Goal: Information Seeking & Learning: Learn about a topic

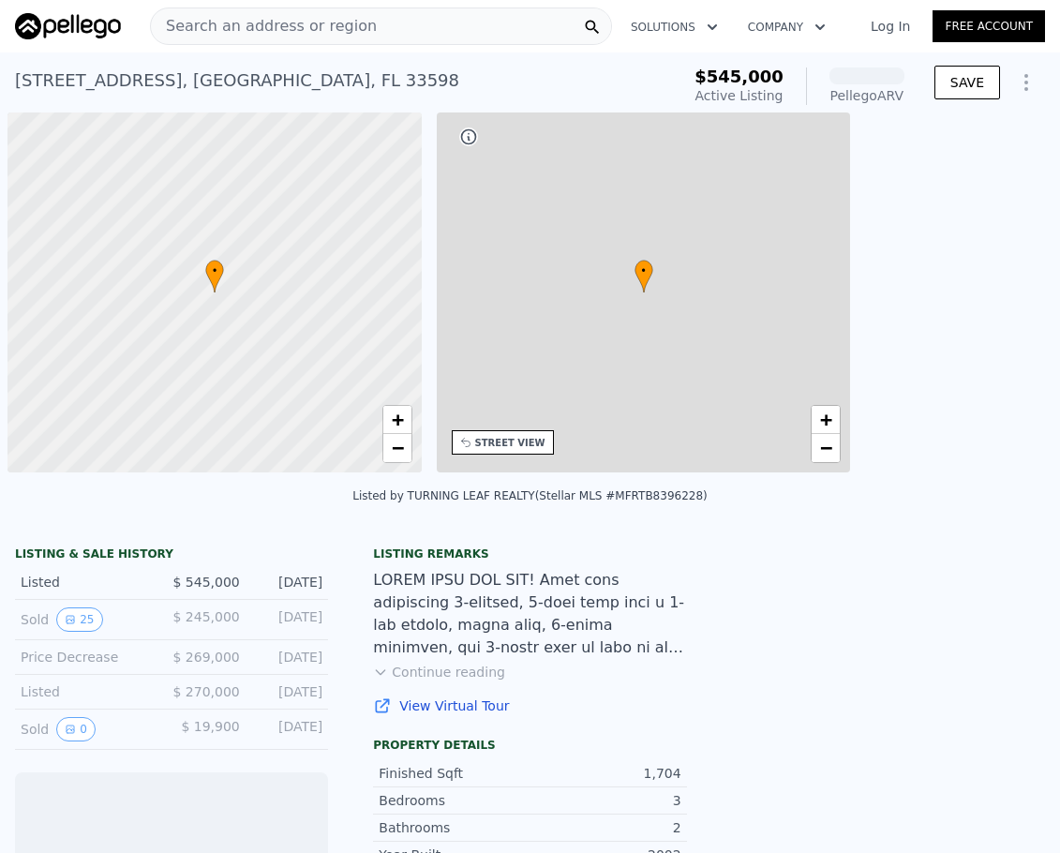
scroll to position [0, 8]
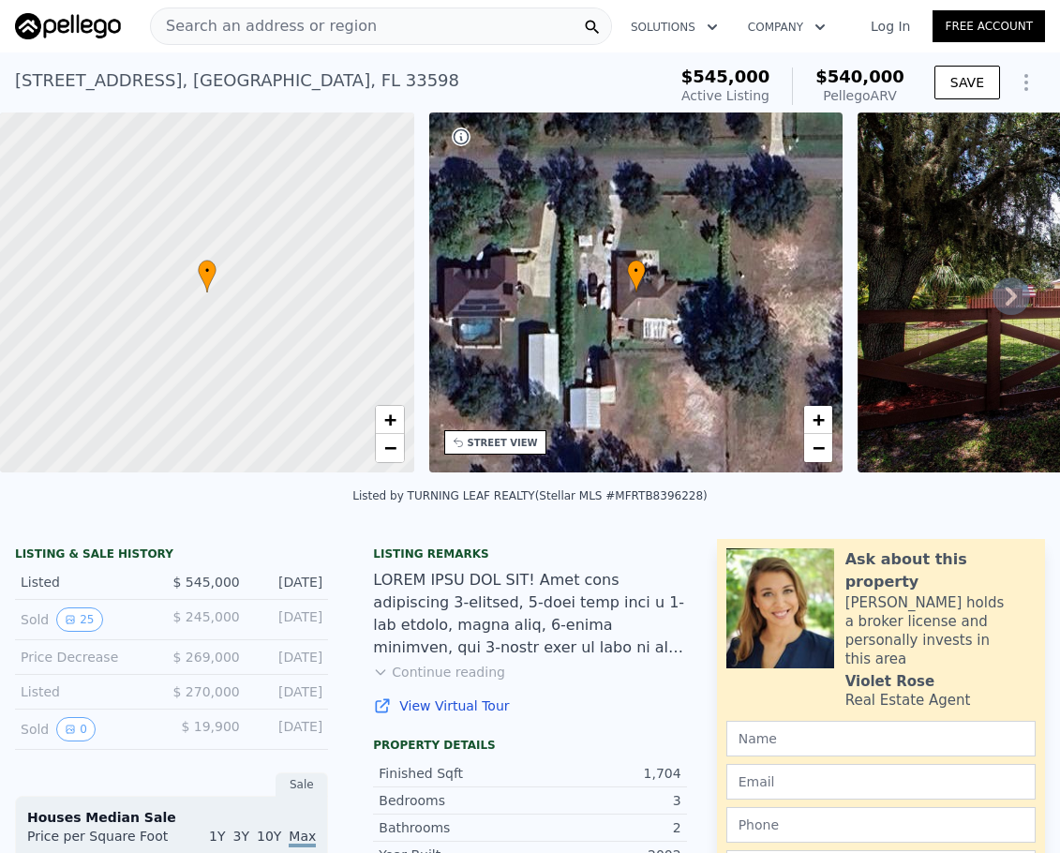
click at [1031, 524] on div "Listed by TURNING LEAF REALTY (Stellar MLS #MFRTB8396228)" at bounding box center [530, 501] width 1060 height 45
click at [68, 625] on icon "View historical data" at bounding box center [70, 619] width 11 height 11
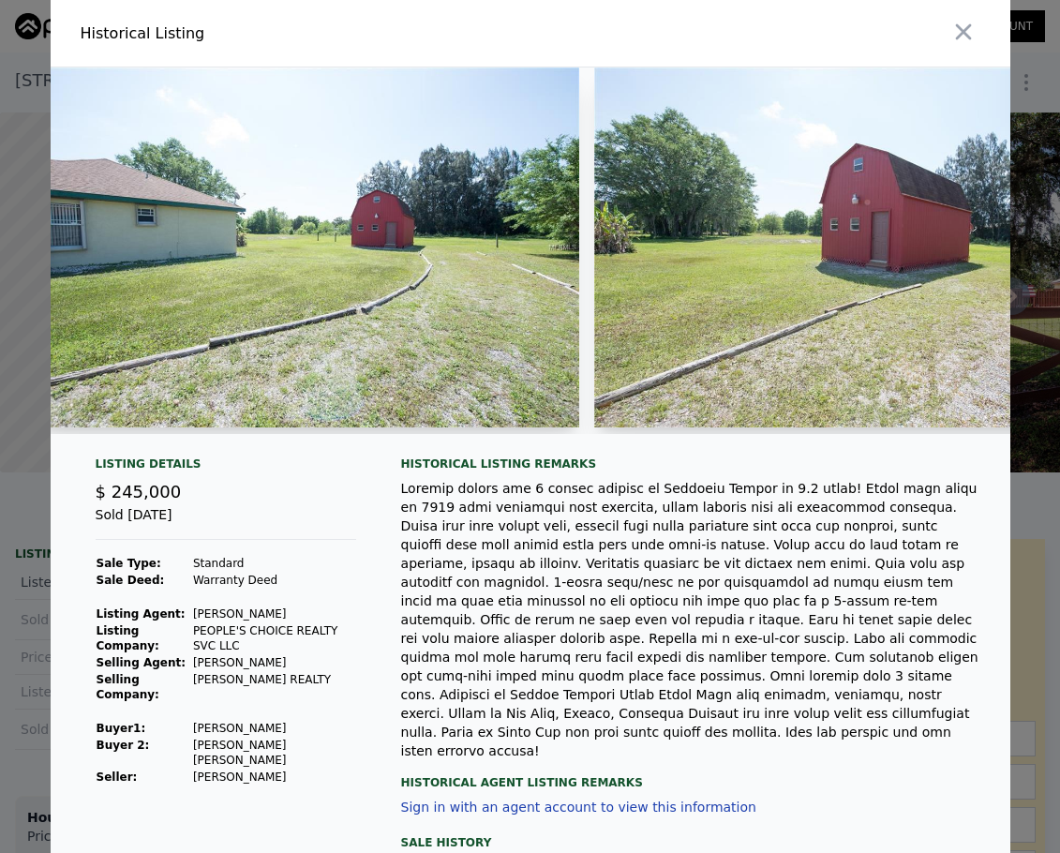
scroll to position [0, 11644]
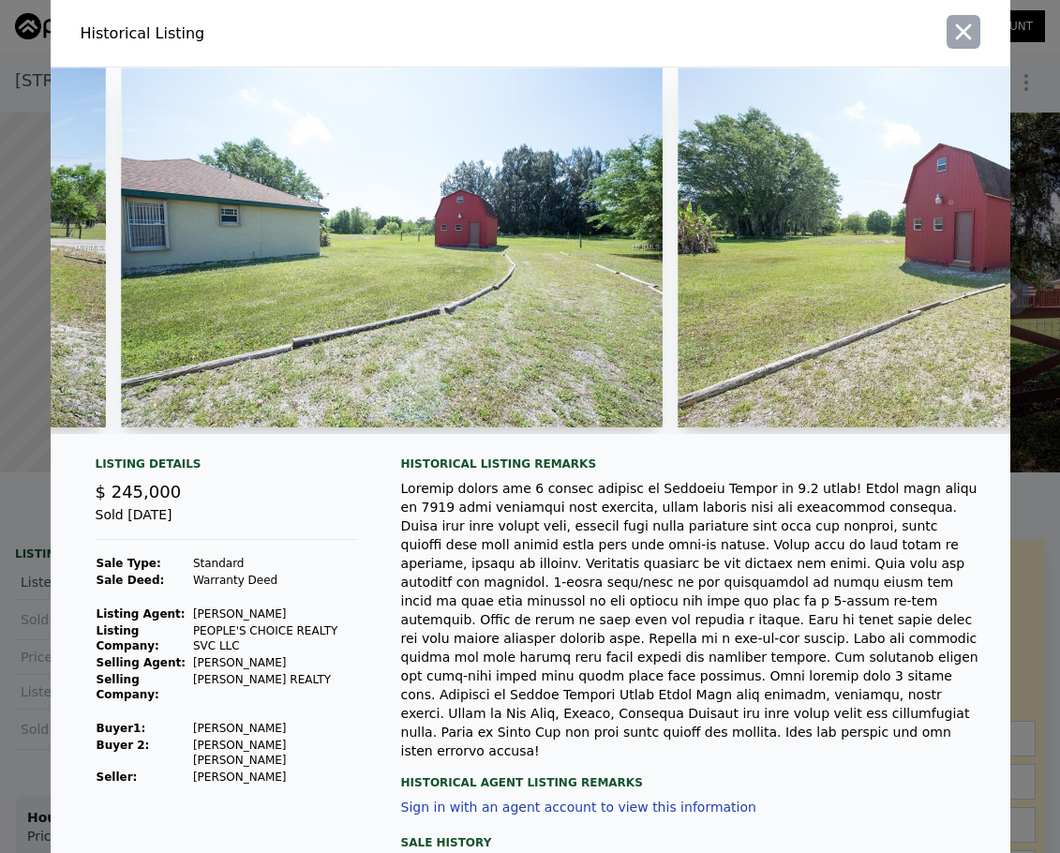
click at [955, 19] on icon "button" at bounding box center [964, 32] width 26 height 26
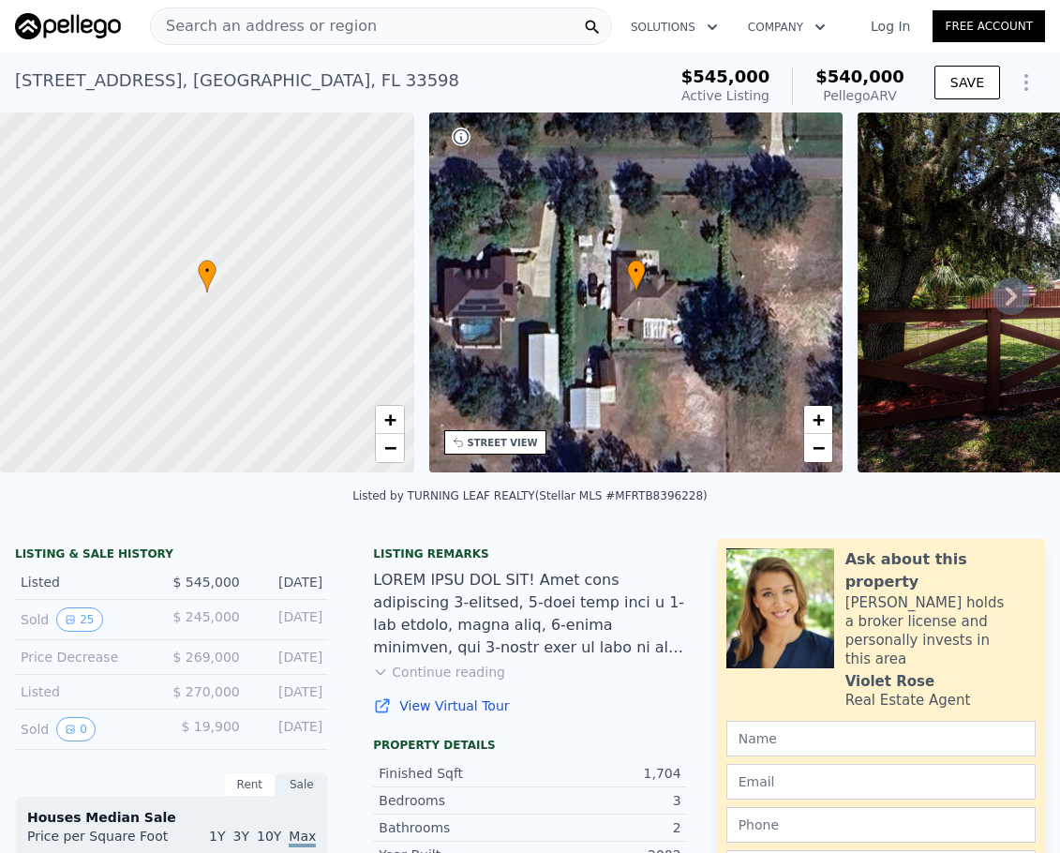
click at [993, 300] on icon at bounding box center [1012, 297] width 38 height 38
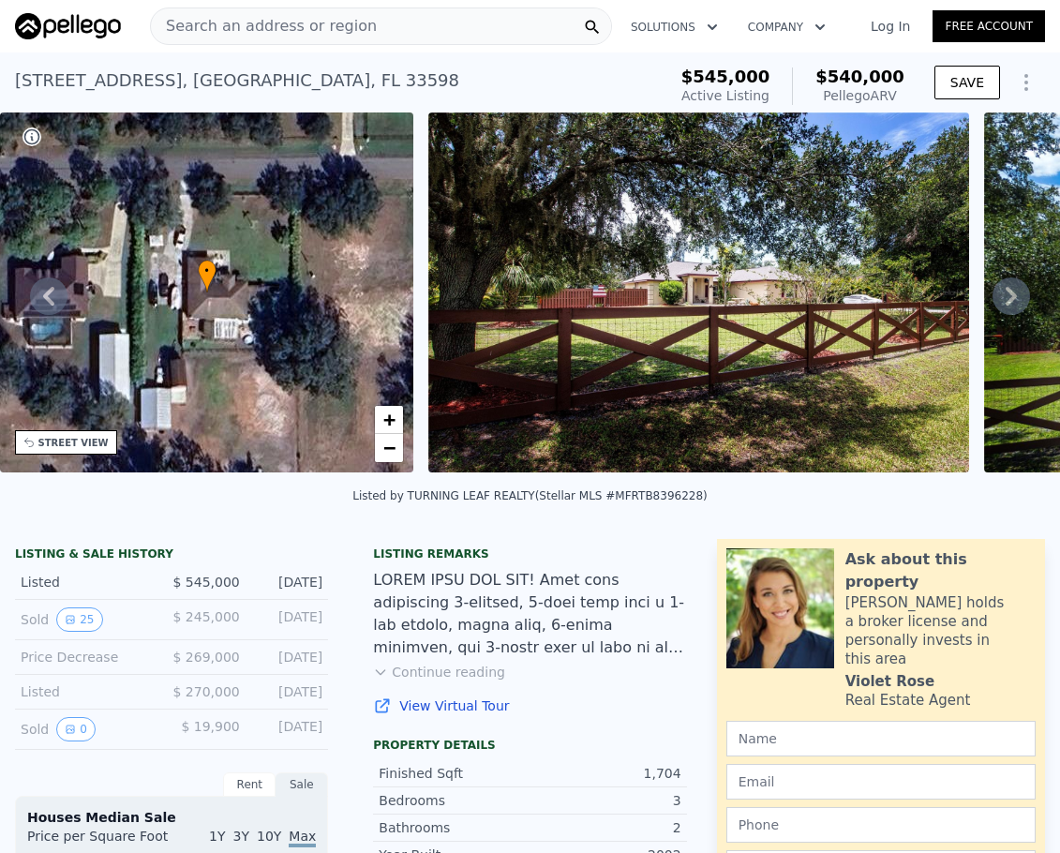
click at [993, 300] on icon at bounding box center [1012, 297] width 38 height 38
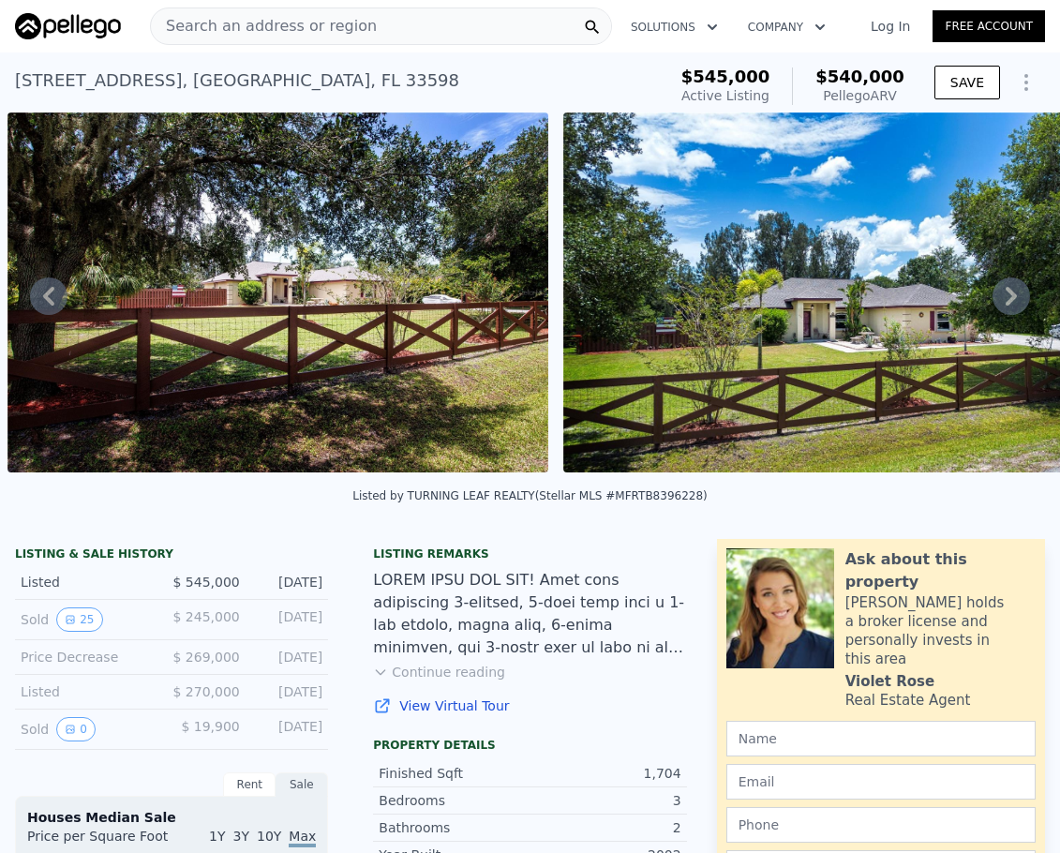
click at [993, 301] on icon at bounding box center [1012, 297] width 38 height 38
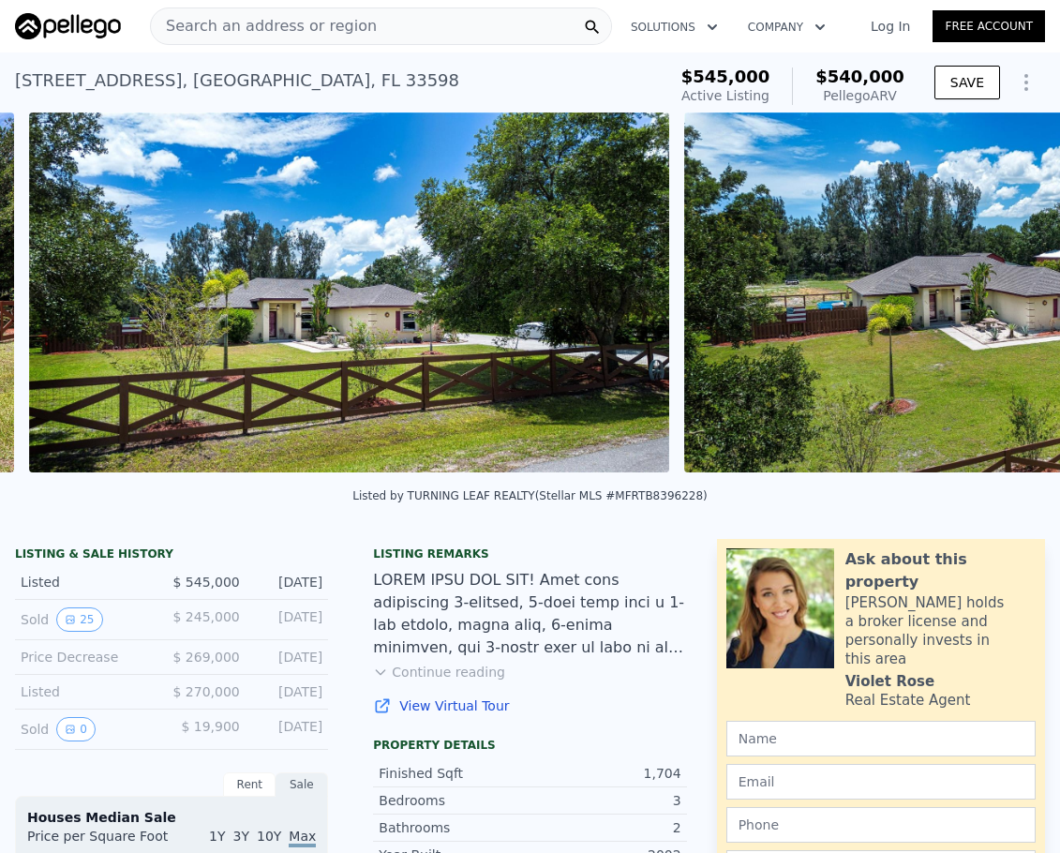
scroll to position [0, 1414]
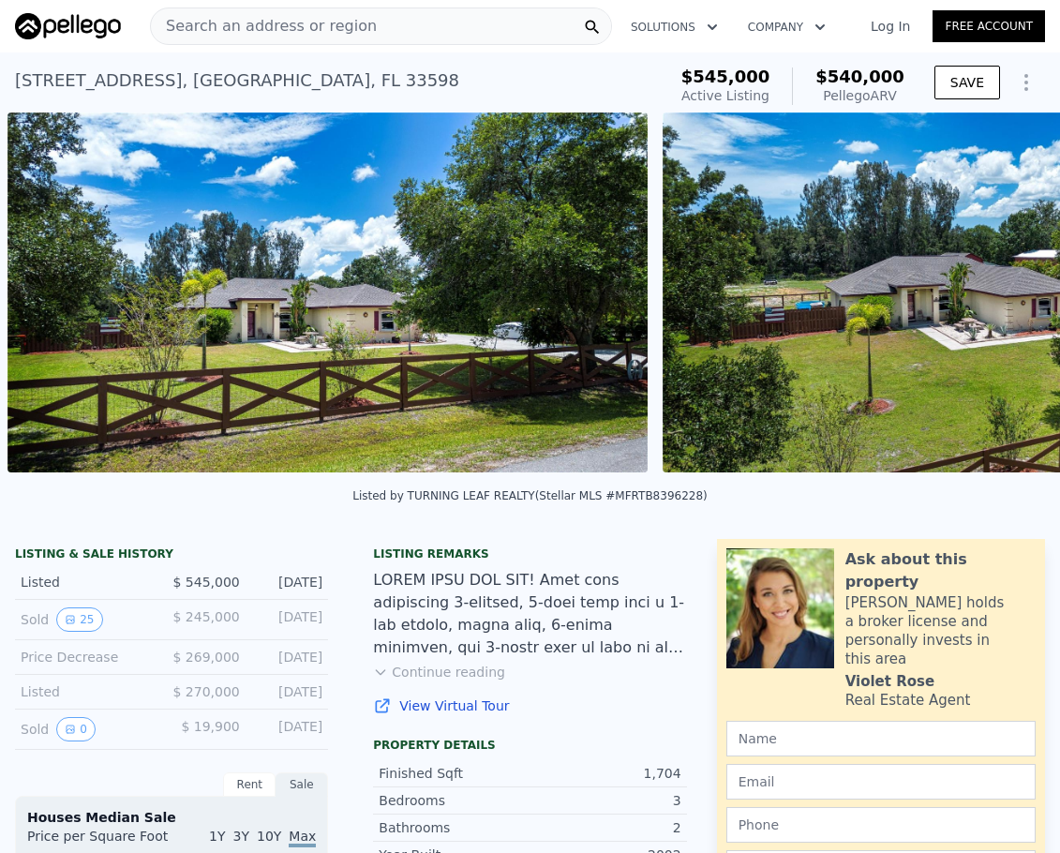
click at [988, 301] on div "• + − • + − STREET VIEW Loading... SATELLITE VIEW" at bounding box center [530, 296] width 1060 height 367
click at [1001, 309] on icon at bounding box center [1012, 297] width 38 height 38
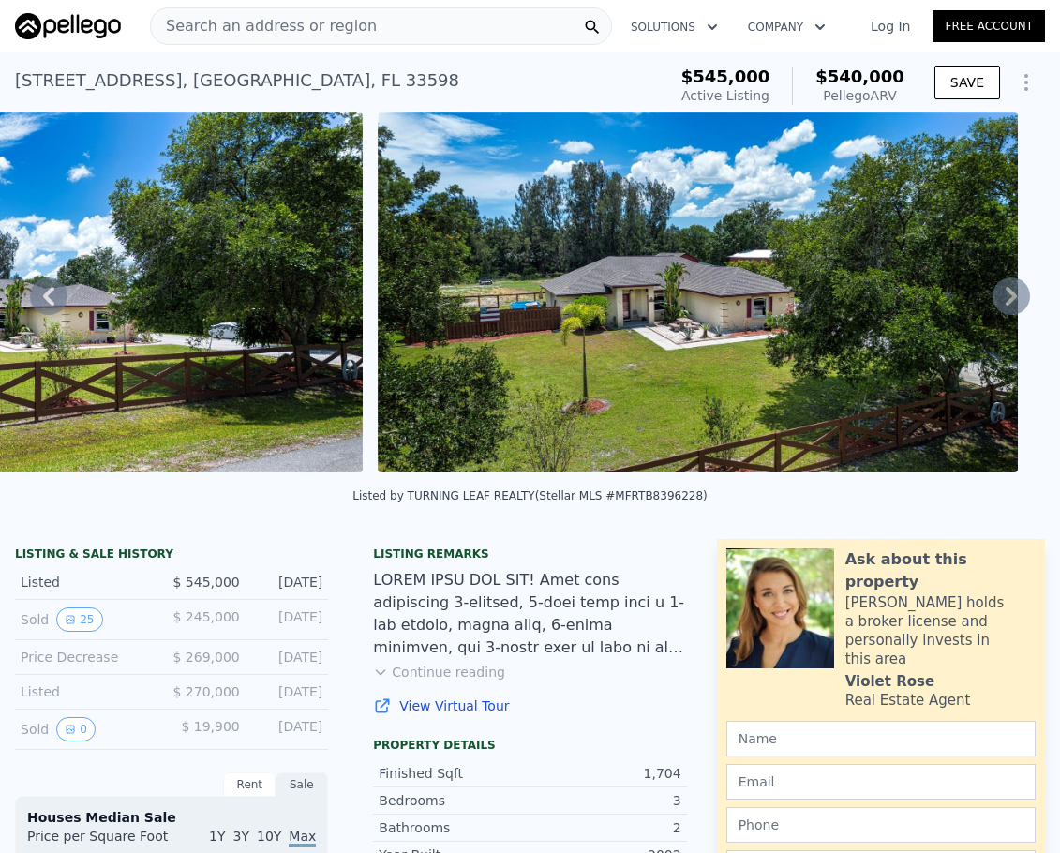
click at [1000, 308] on img at bounding box center [698, 293] width 640 height 360
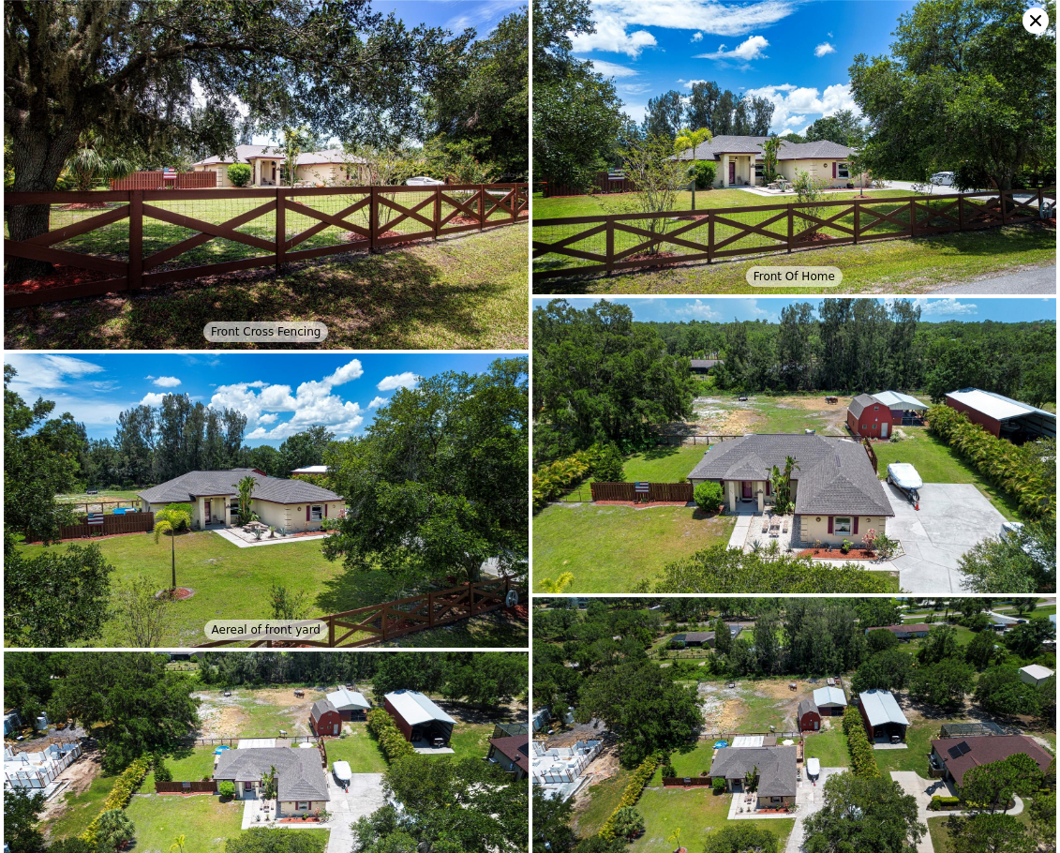
scroll to position [0, 2069]
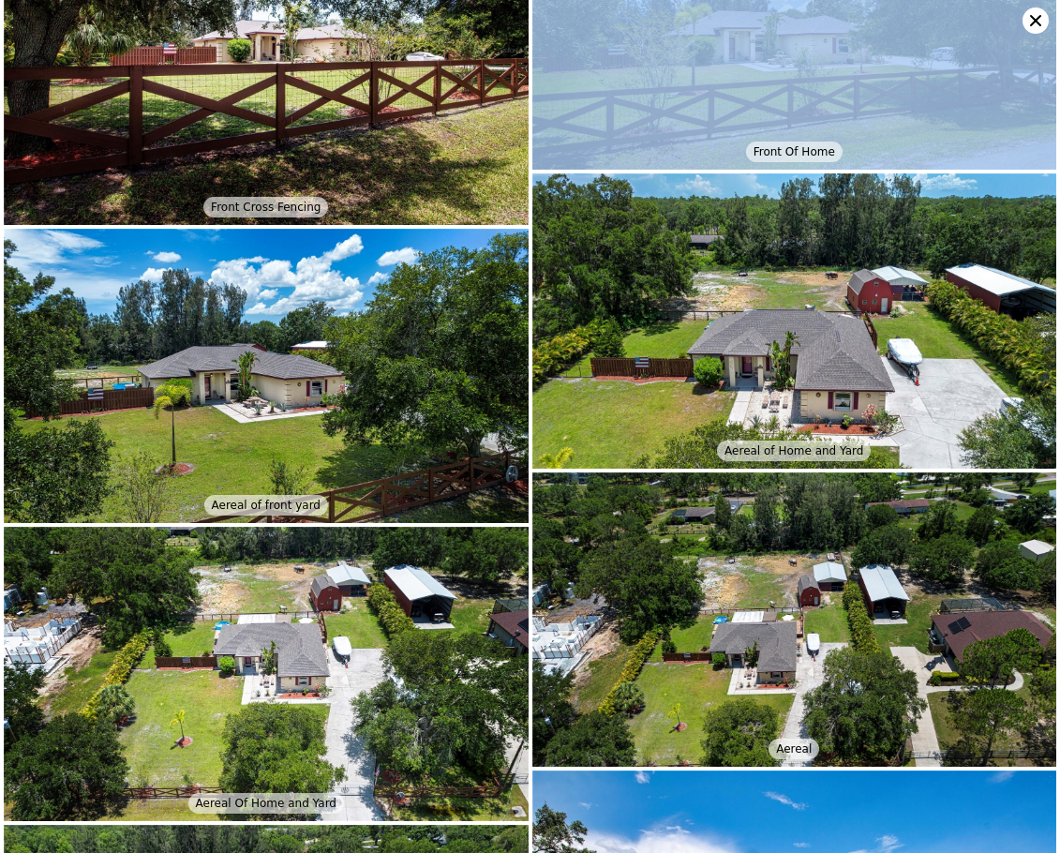
scroll to position [0, 0]
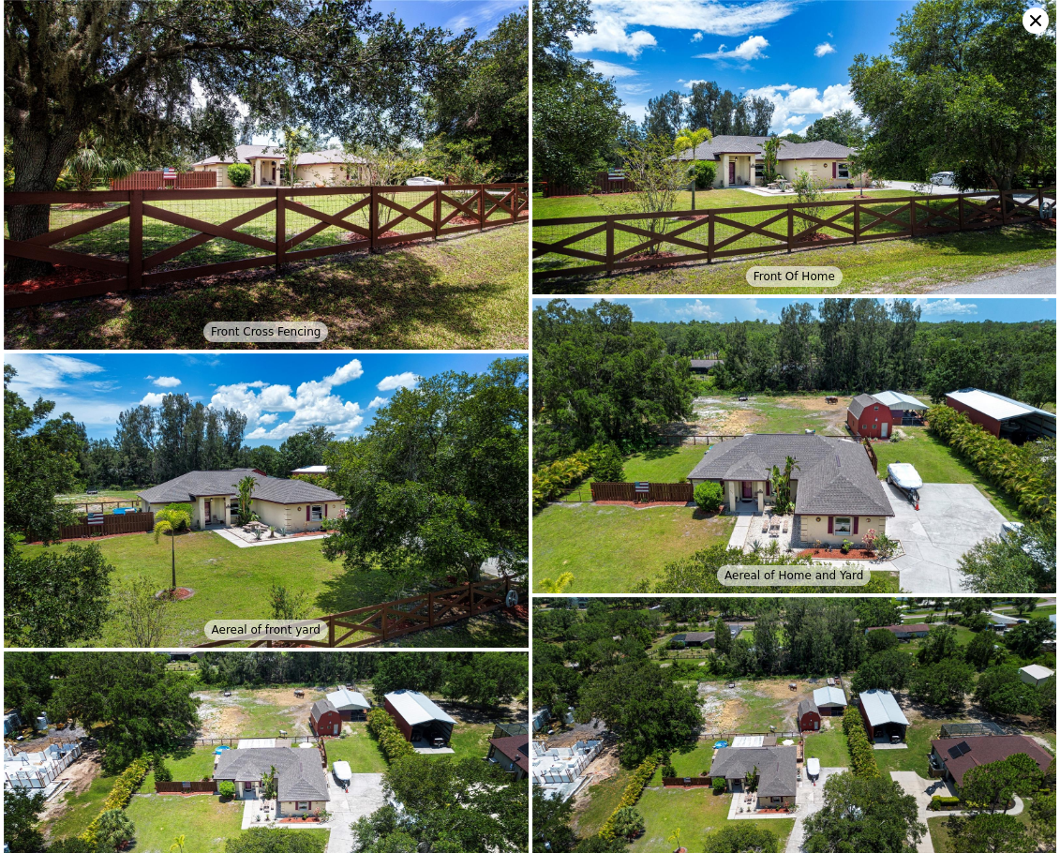
click at [1029, 13] on icon at bounding box center [1036, 21] width 26 height 26
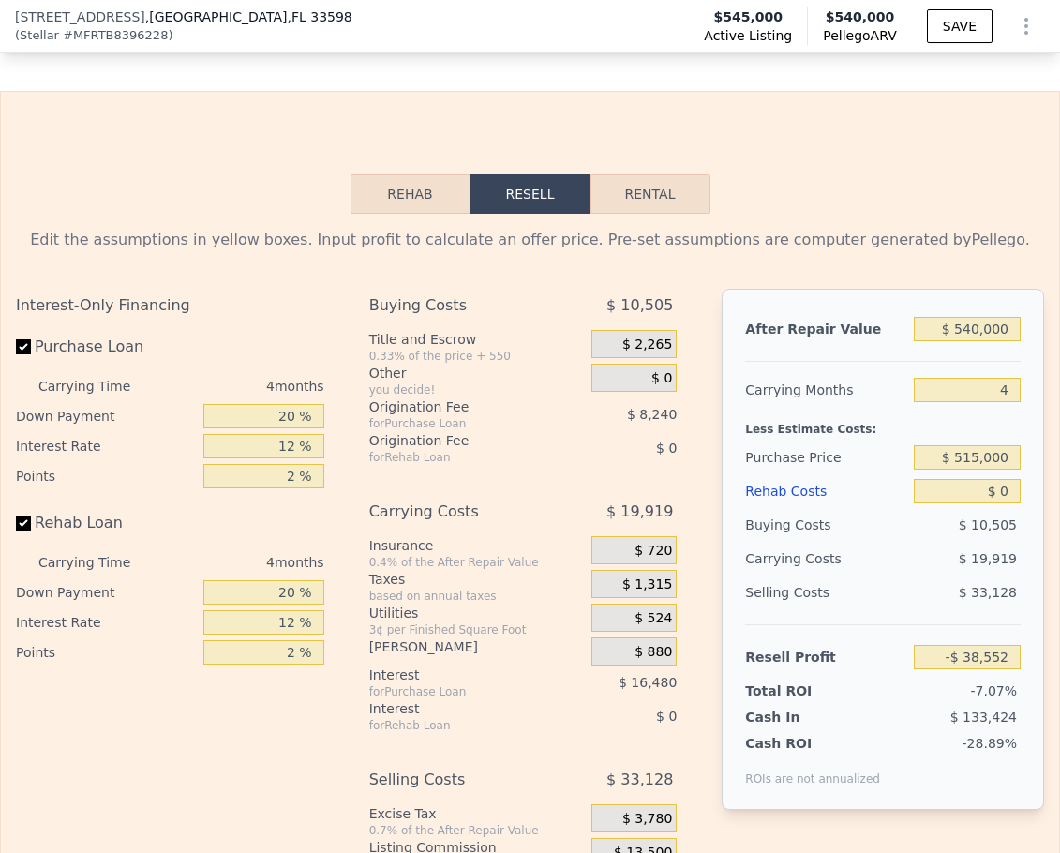
scroll to position [2944, 0]
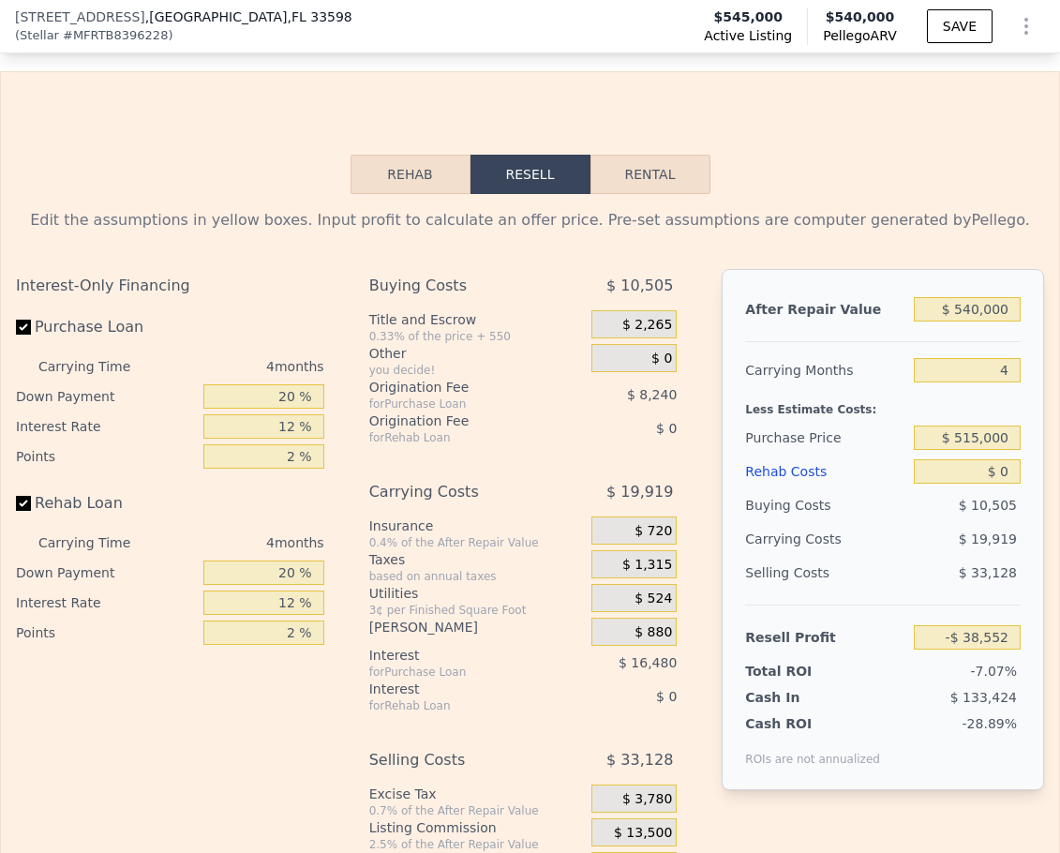
click at [785, 488] on div "Rehab Costs" at bounding box center [825, 472] width 160 height 34
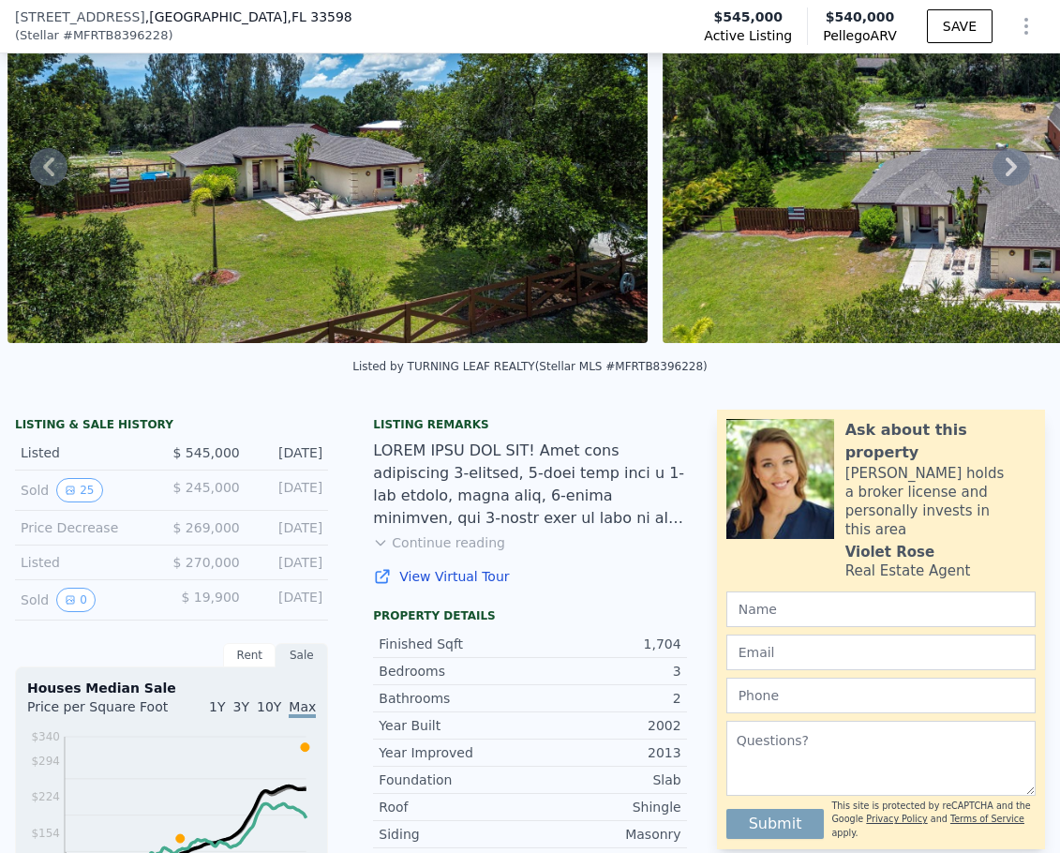
scroll to position [113, 0]
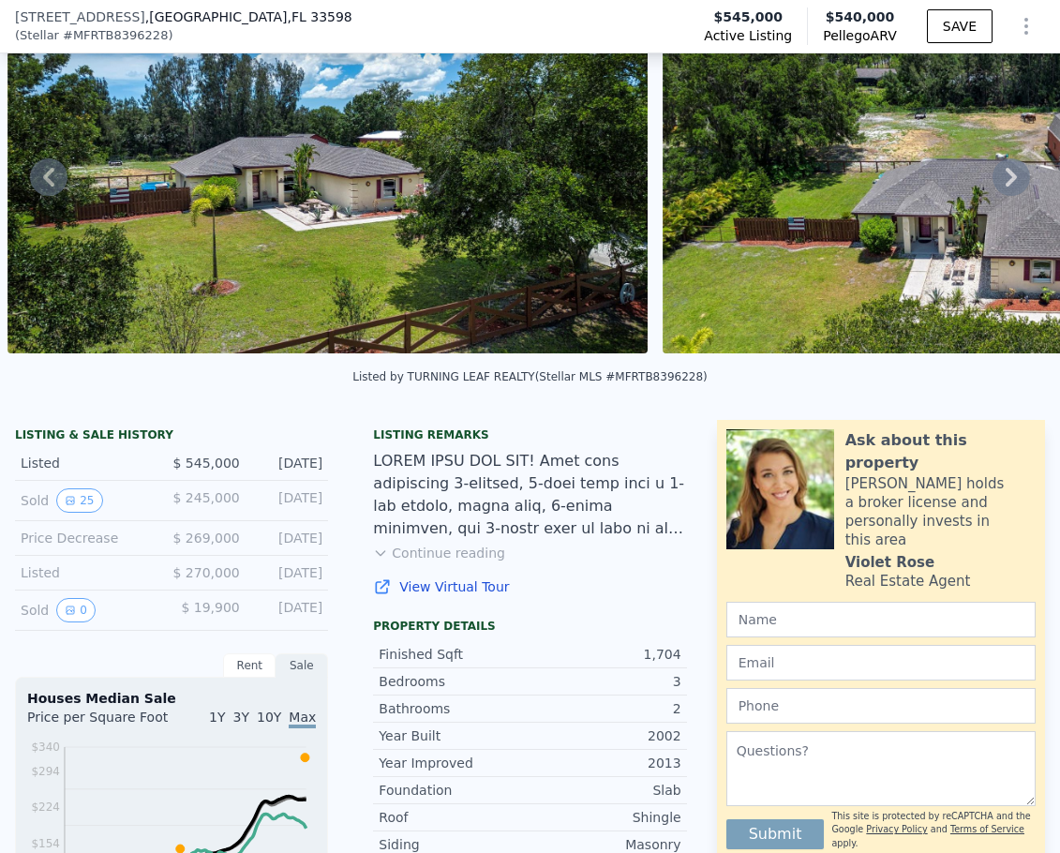
click at [501, 227] on img at bounding box center [328, 173] width 640 height 360
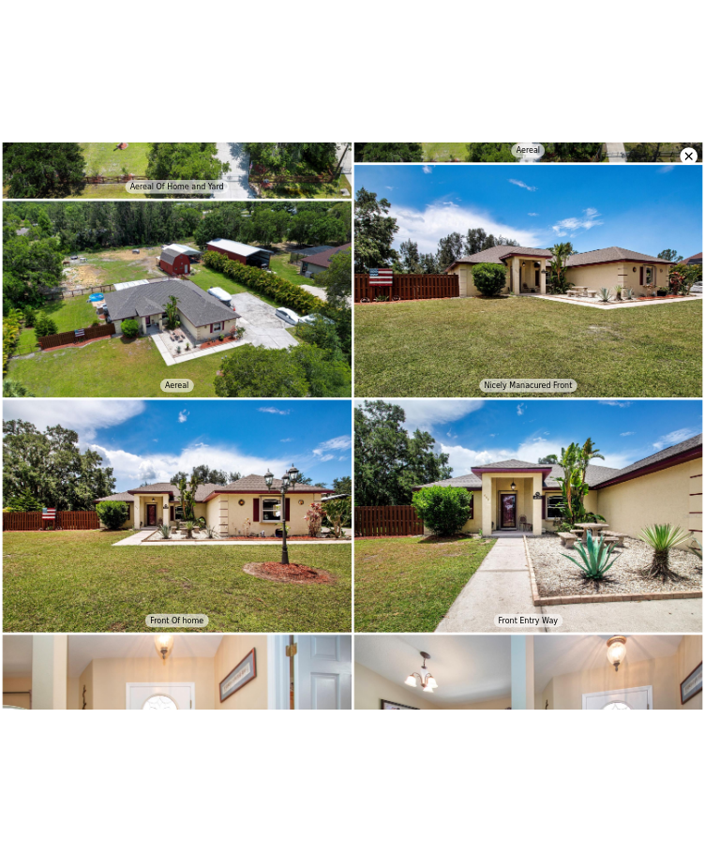
scroll to position [884, 0]
